Goal: Check status: Check status

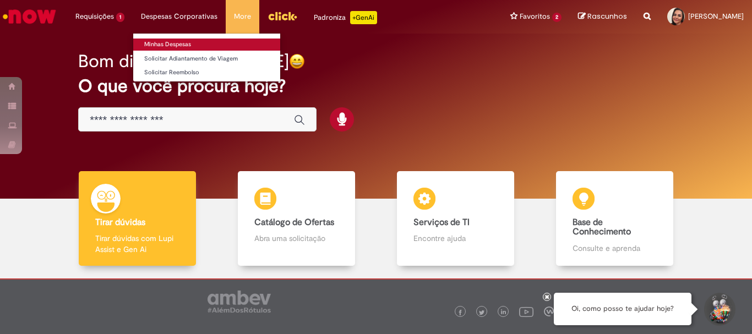
click at [182, 41] on link "Minhas Despesas" at bounding box center [206, 45] width 147 height 12
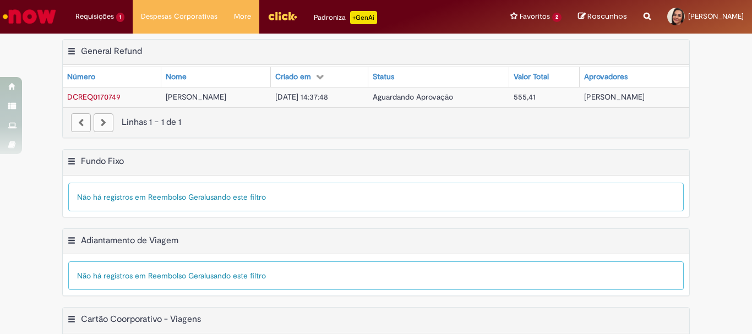
click at [112, 98] on span "DCREQ0170749" at bounding box center [93, 97] width 53 height 10
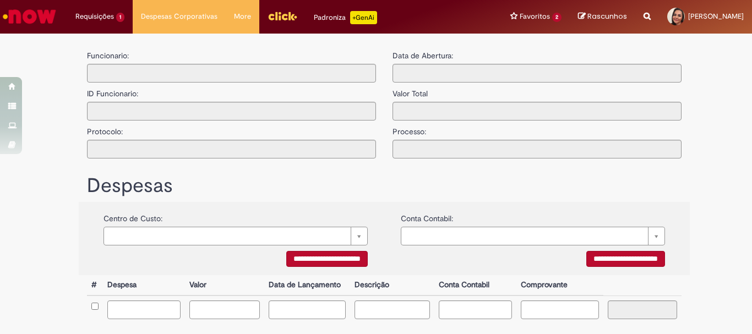
type input "**********"
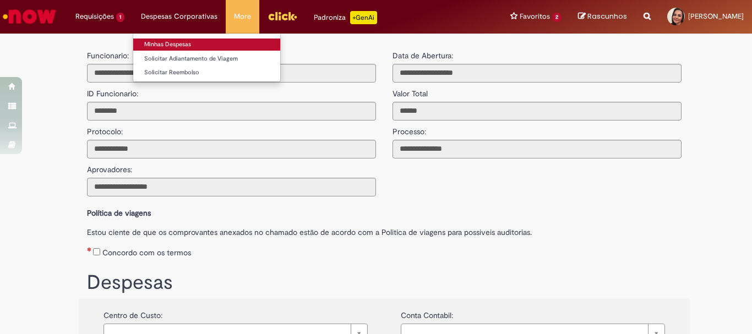
click at [179, 43] on link "Minhas Despesas" at bounding box center [206, 45] width 147 height 12
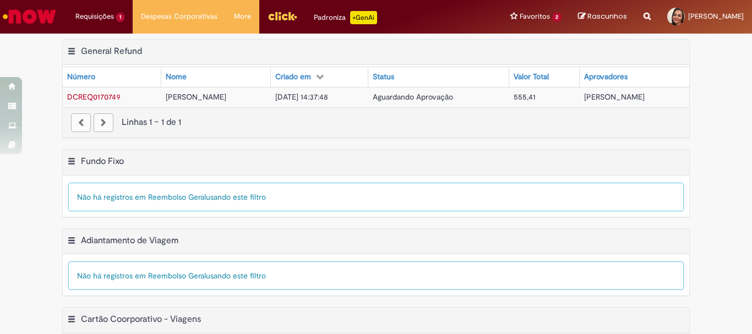
click at [316, 80] on icon at bounding box center [320, 77] width 8 height 8
click at [276, 13] on img "Menu Cabeçalho" at bounding box center [282, 16] width 30 height 17
